Goal: Understand process/instructions: Learn how to perform a task or action

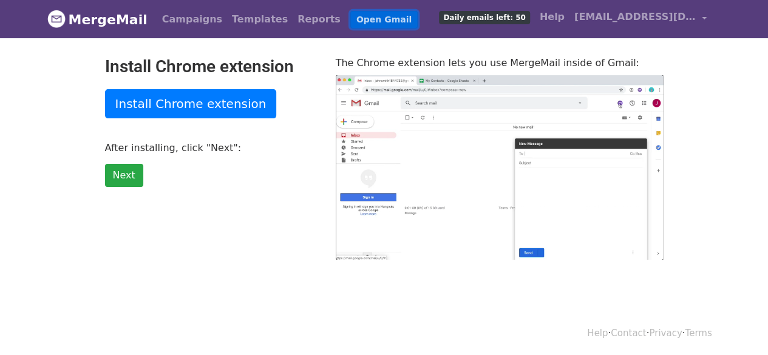
click at [362, 22] on link "Open Gmail" at bounding box center [383, 20] width 67 height 18
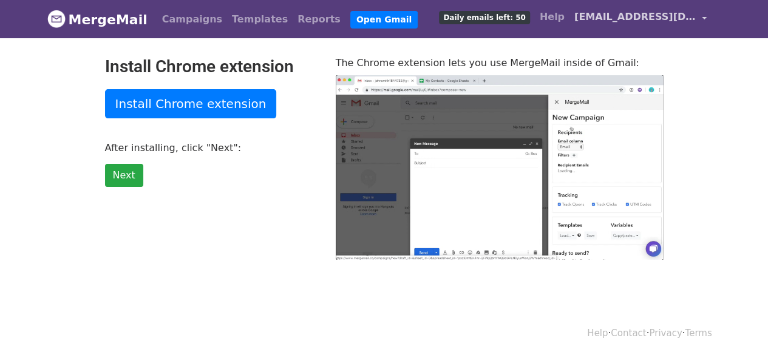
click at [626, 6] on link "[EMAIL_ADDRESS][DOMAIN_NAME]" at bounding box center [640, 19] width 142 height 29
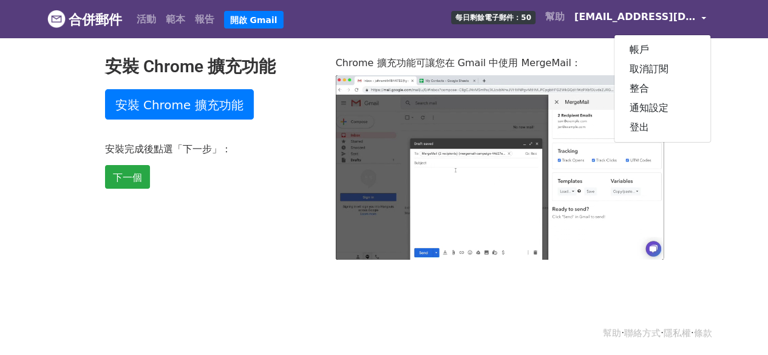
click at [1, 140] on body "合併郵件 活動 範本 報告 開啟 Gmail 每日剩餘電子郵件：50 幫助 101068@student.mcps.tp.edu.tw 帳戶 取消訂閱 整合 …" at bounding box center [384, 154] width 768 height 308
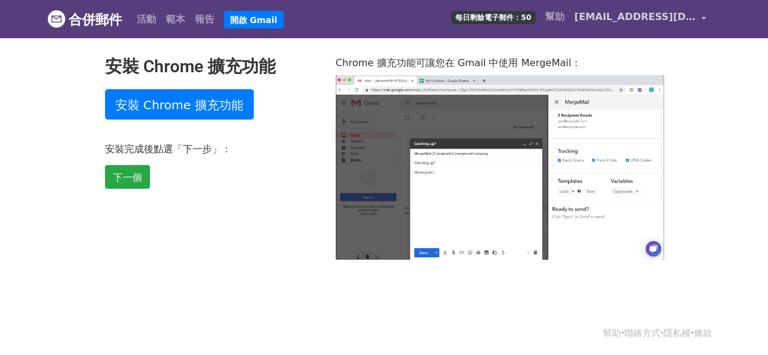
click at [665, 16] on font "[EMAIL_ADDRESS][DOMAIN_NAME]" at bounding box center [668, 17] width 189 height 12
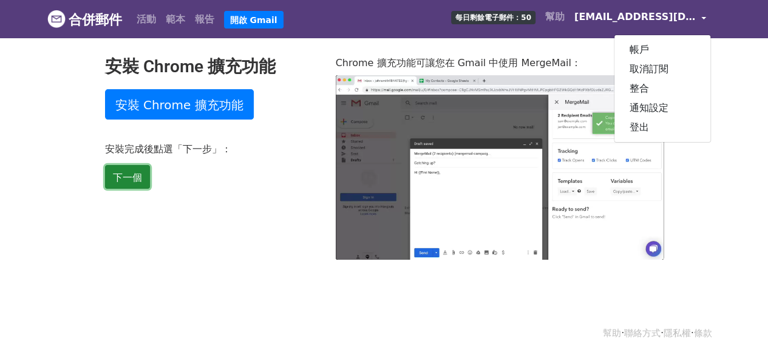
click at [125, 169] on link "下一個" at bounding box center [127, 177] width 45 height 24
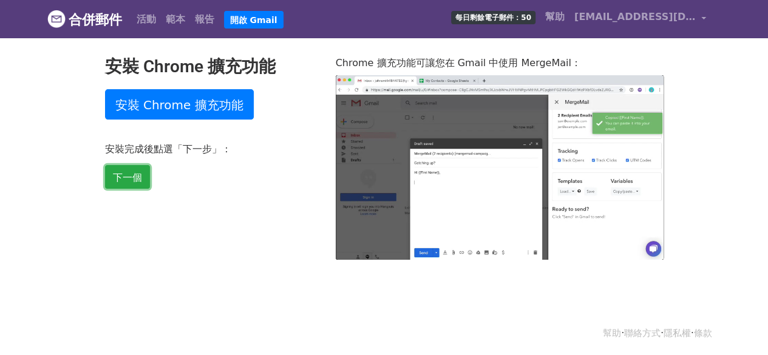
type input "53.74"
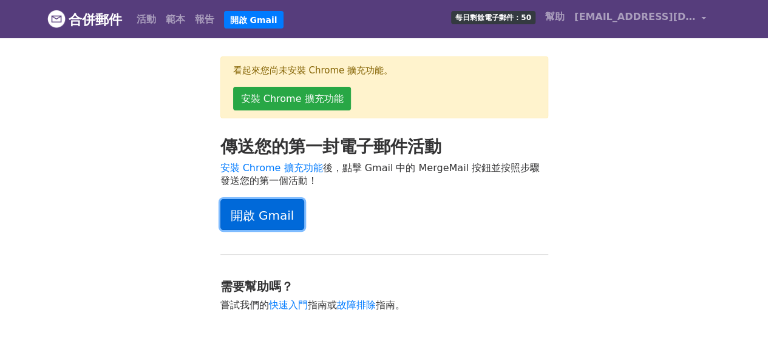
click at [290, 205] on link "開啟 Gmail" at bounding box center [262, 214] width 84 height 30
click at [200, 19] on font "報告" at bounding box center [204, 19] width 19 height 12
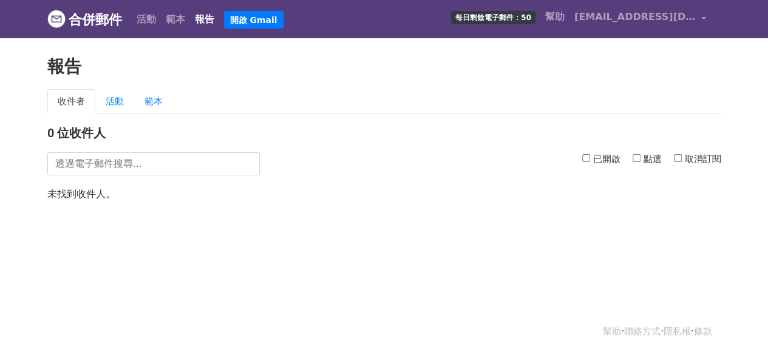
click at [192, 18] on link "報告" at bounding box center [204, 19] width 29 height 24
click at [142, 19] on font "活動" at bounding box center [146, 19] width 19 height 12
